Goal: Task Accomplishment & Management: Use online tool/utility

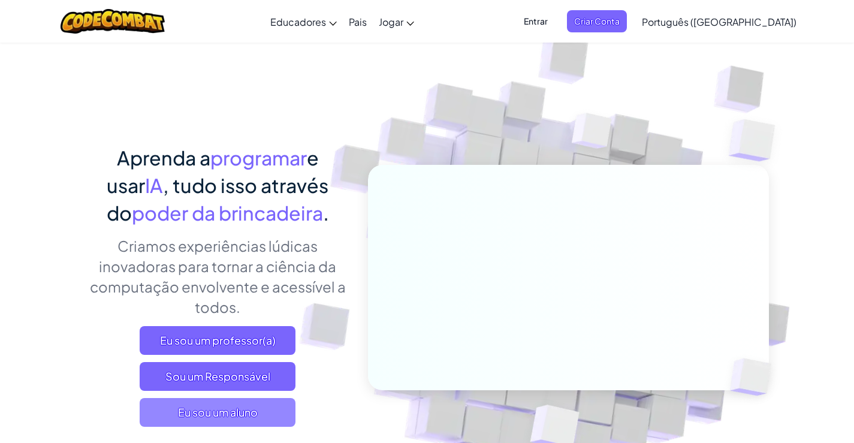
click at [143, 419] on span "Eu sou um aluno" at bounding box center [218, 412] width 156 height 29
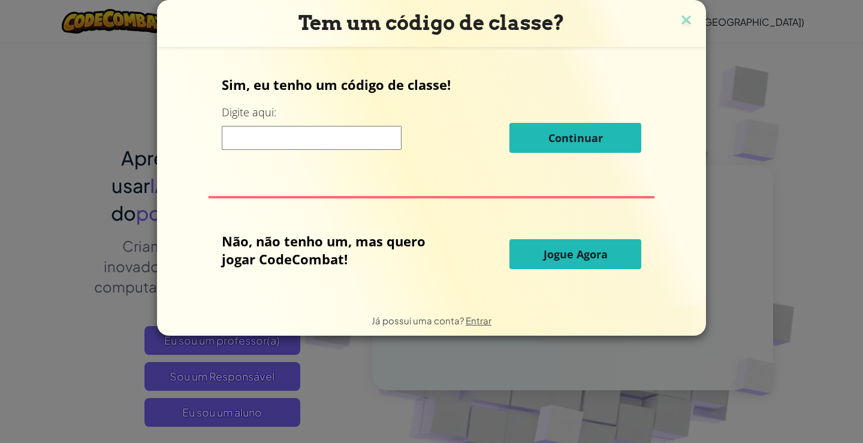
click at [622, 245] on button "Jogue Agora" at bounding box center [575, 254] width 132 height 30
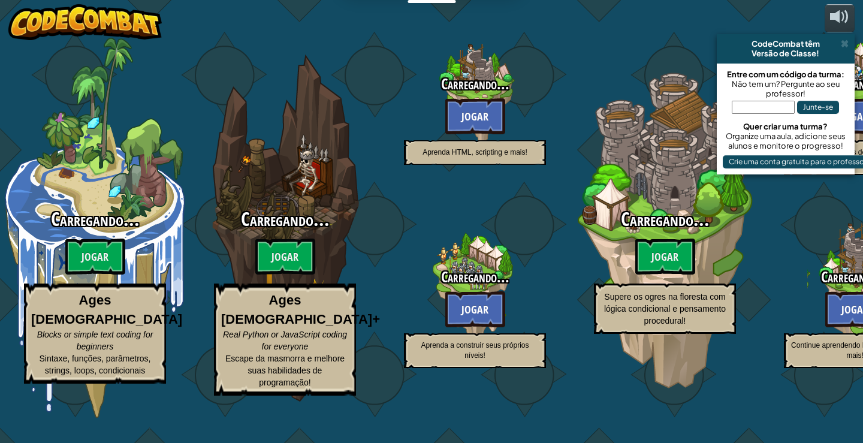
select select "pt-BR"
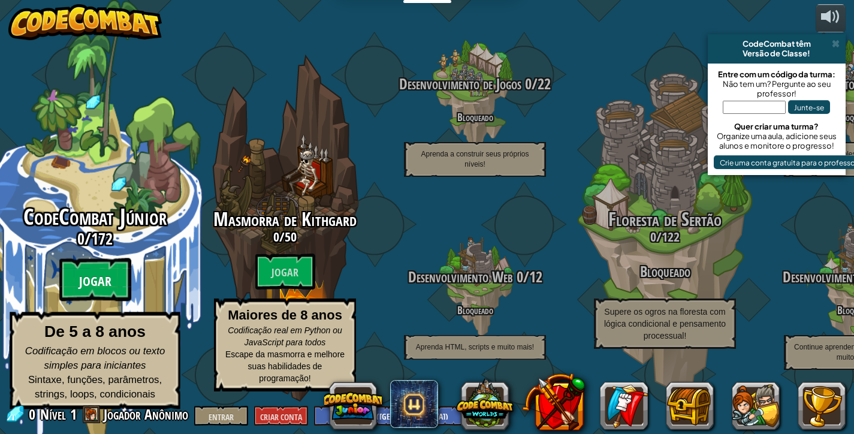
click at [100, 285] on font "Jogar" at bounding box center [95, 282] width 32 height 18
select select "pt-BR"
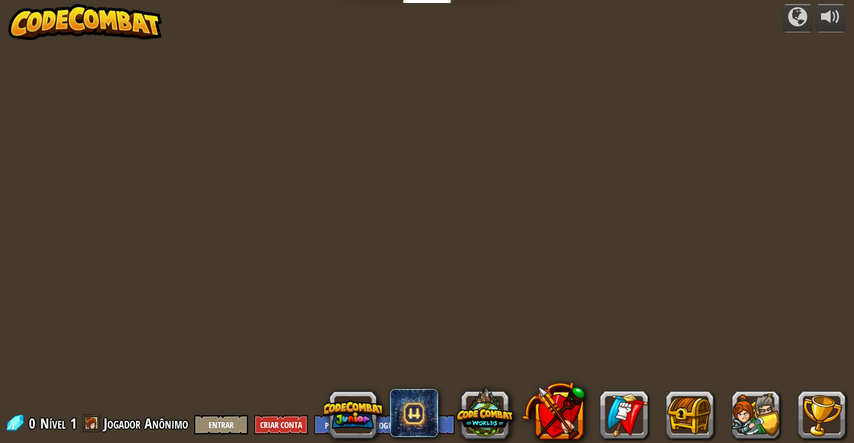
select select "pt-BR"
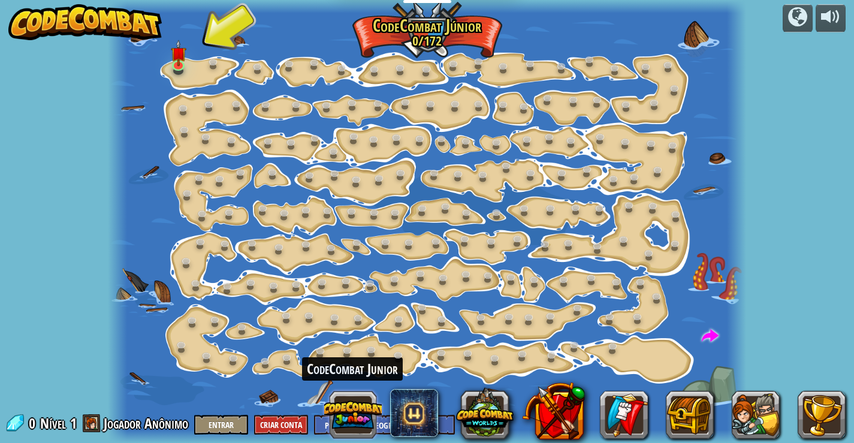
click at [342, 409] on button at bounding box center [353, 415] width 58 height 58
